Goal: Task Accomplishment & Management: Use online tool/utility

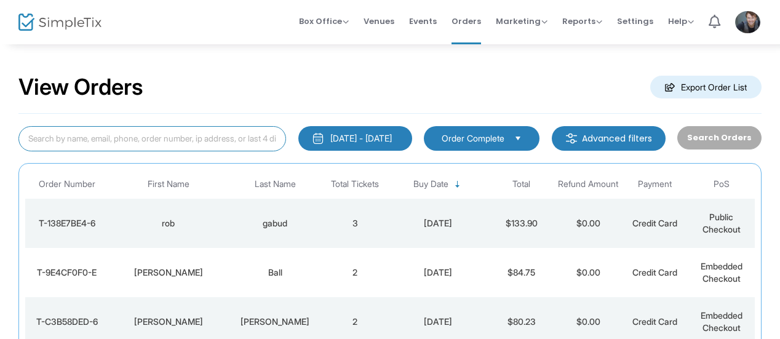
click at [194, 134] on input at bounding box center [151, 138] width 267 height 25
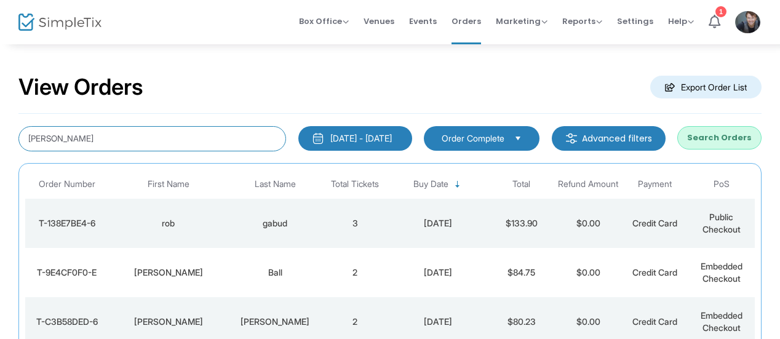
type input "[PERSON_NAME]"
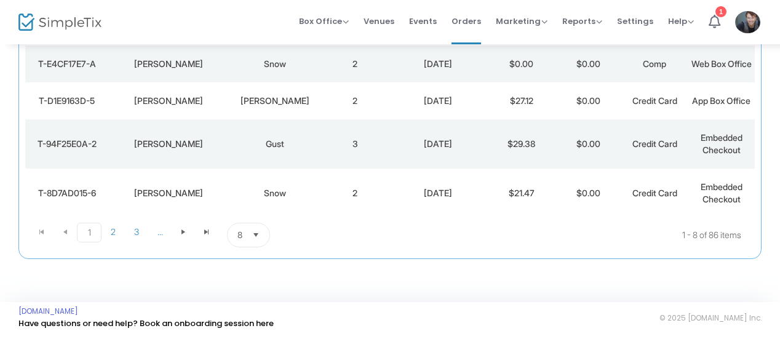
scroll to position [373, 0]
click at [107, 234] on span "2" at bounding box center [112, 232] width 23 height 18
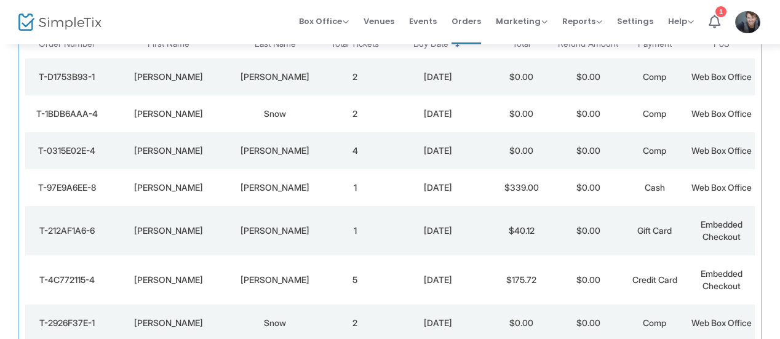
scroll to position [60, 0]
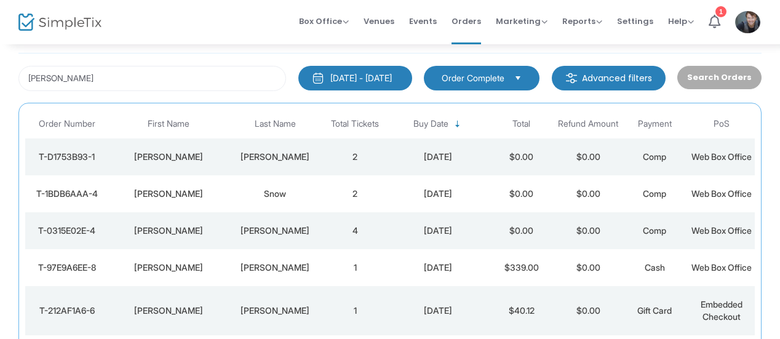
click at [290, 158] on div "[PERSON_NAME]" at bounding box center [274, 157] width 87 height 12
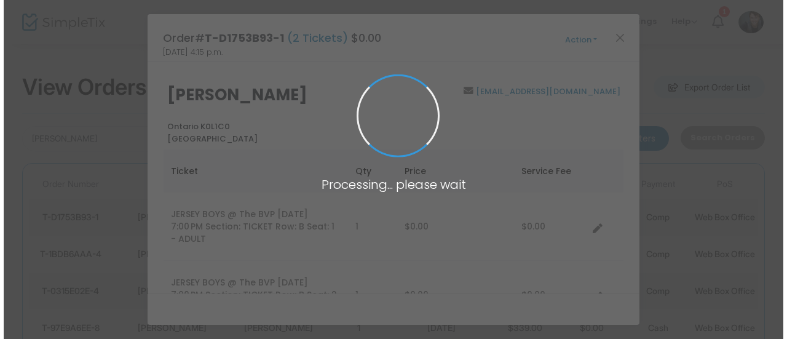
scroll to position [0, 0]
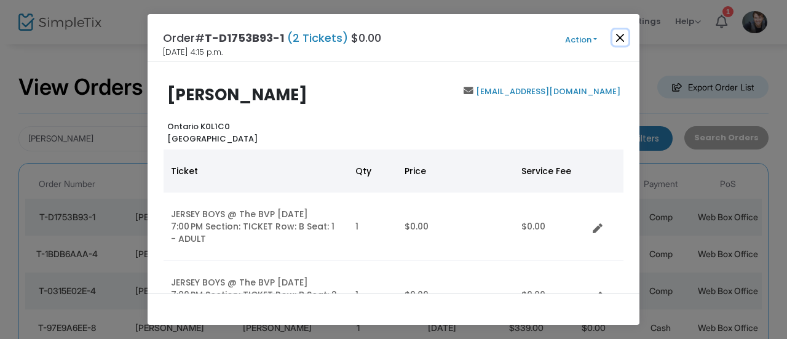
click at [618, 36] on button "Close" at bounding box center [620, 38] width 16 height 16
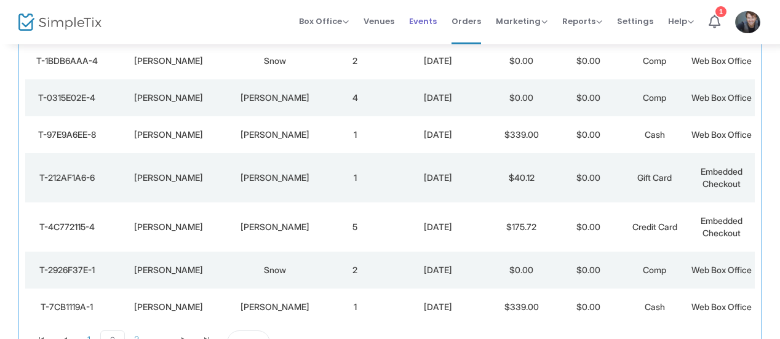
scroll to position [197, 0]
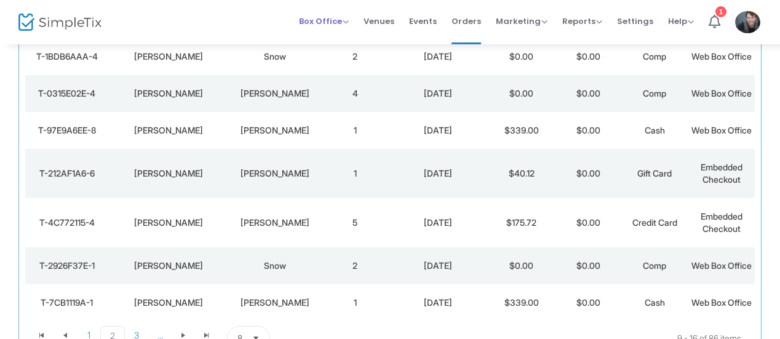
click at [331, 25] on span "Box Office" at bounding box center [324, 21] width 50 height 12
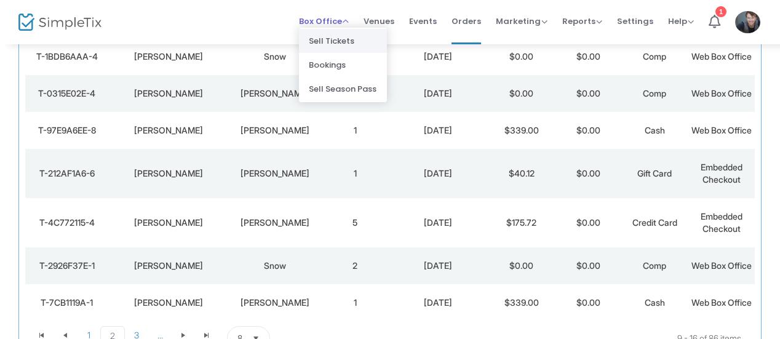
click at [336, 34] on li "Sell Tickets" at bounding box center [343, 41] width 88 height 24
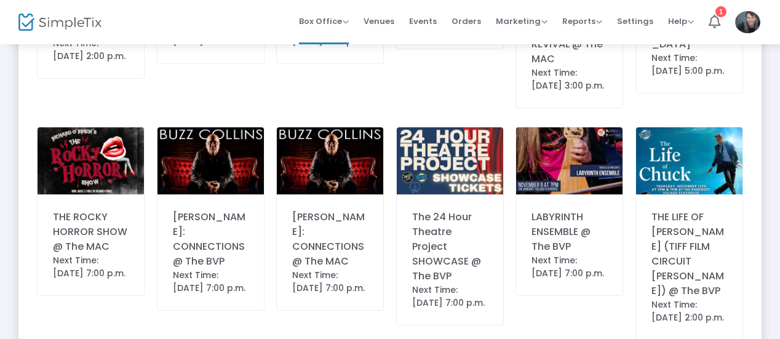
scroll to position [650, 0]
